Goal: Contribute content

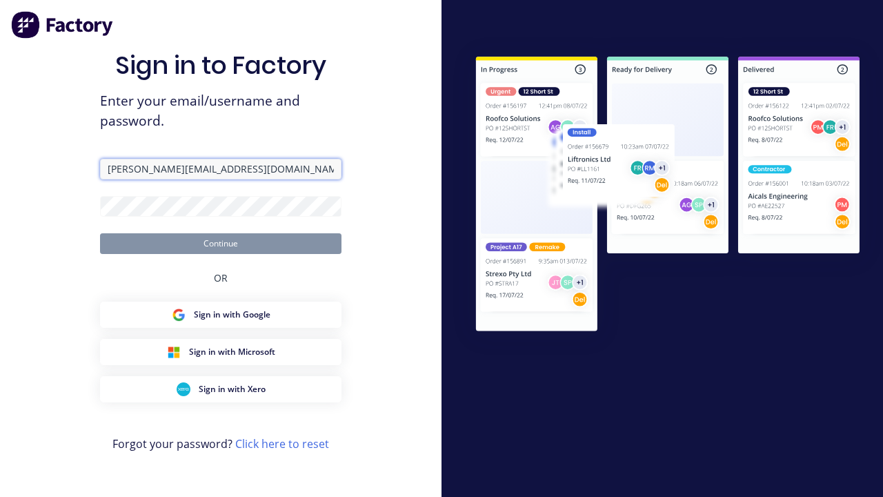
type input "[PERSON_NAME][EMAIL_ADDRESS][DOMAIN_NAME]"
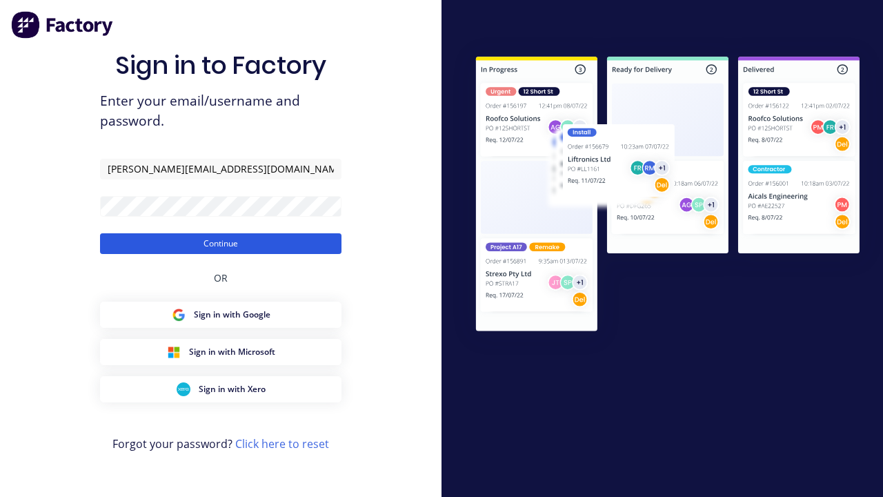
click at [221, 243] on button "Continue" at bounding box center [220, 243] width 241 height 21
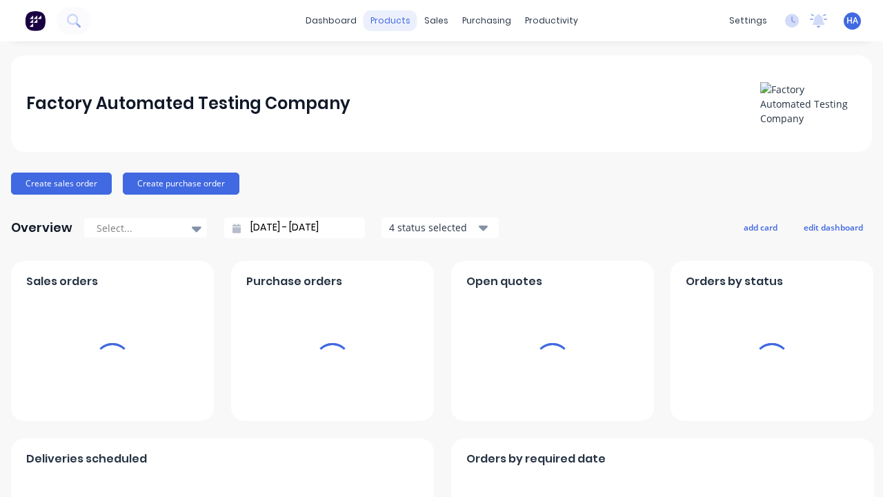
click at [392, 21] on div "products" at bounding box center [390, 20] width 54 height 21
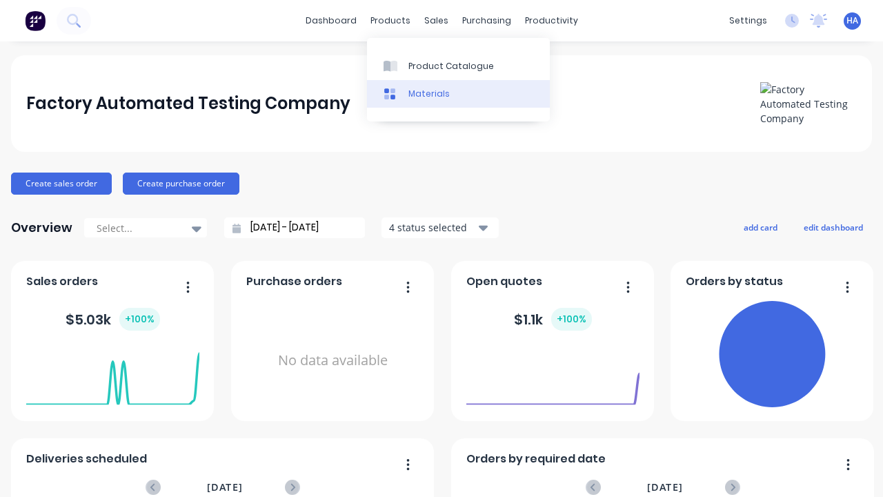
click at [458, 93] on link "Materials" at bounding box center [458, 94] width 183 height 28
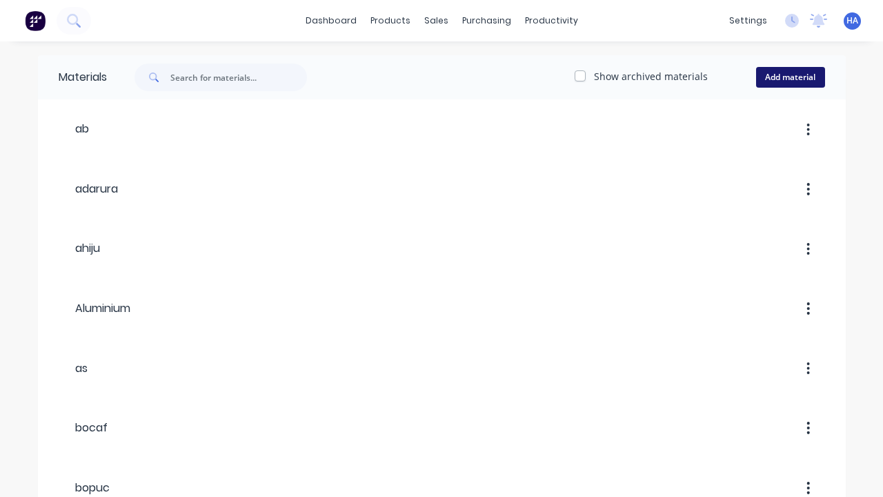
click at [790, 77] on button "Add material" at bounding box center [790, 77] width 69 height 21
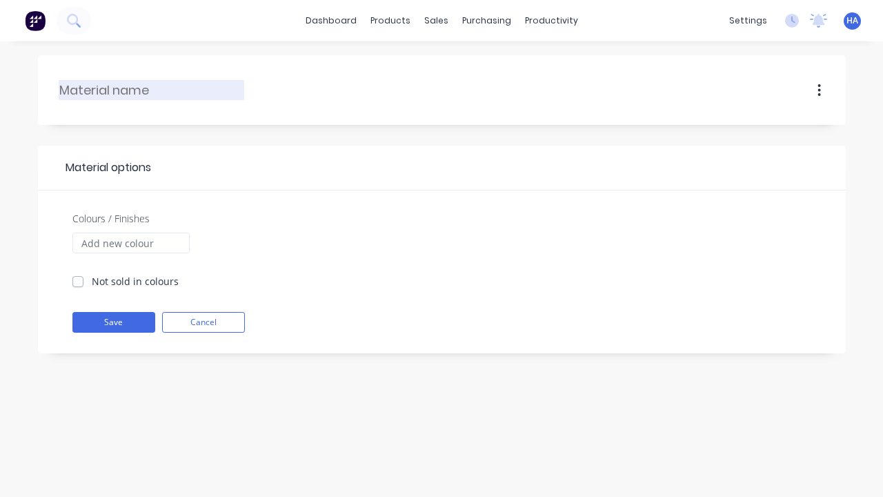
click at [152, 90] on input "text" at bounding box center [152, 90] width 186 height 19
type input "[PERSON_NAME]"
click at [130, 243] on input "Colours / Finishes" at bounding box center [130, 242] width 117 height 21
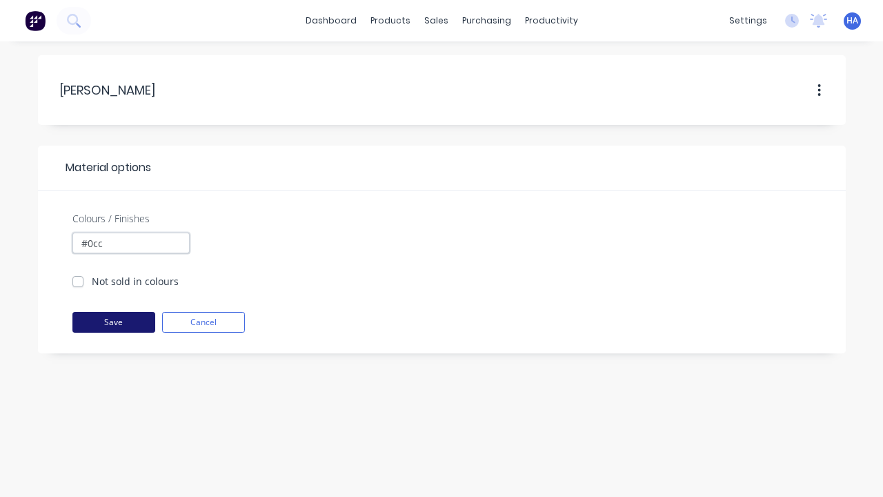
type input "#0cc"
click at [113, 322] on button "Save" at bounding box center [113, 322] width 83 height 21
checkbox input "true"
